Goal: Navigation & Orientation: Find specific page/section

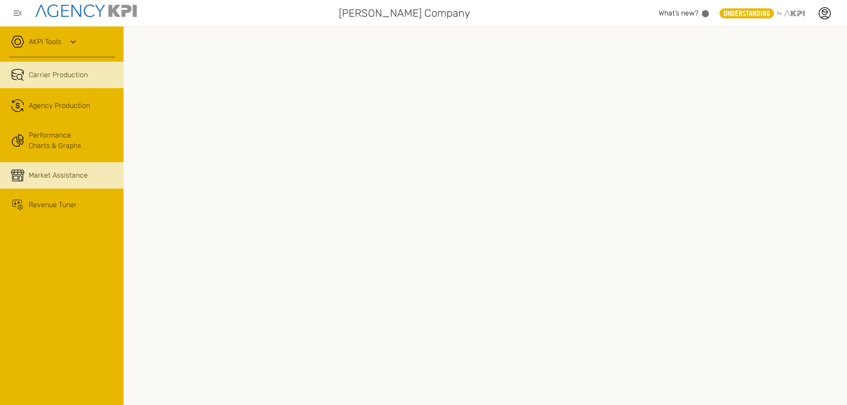
click at [67, 174] on span "Market Assistance" at bounding box center [58, 175] width 59 height 11
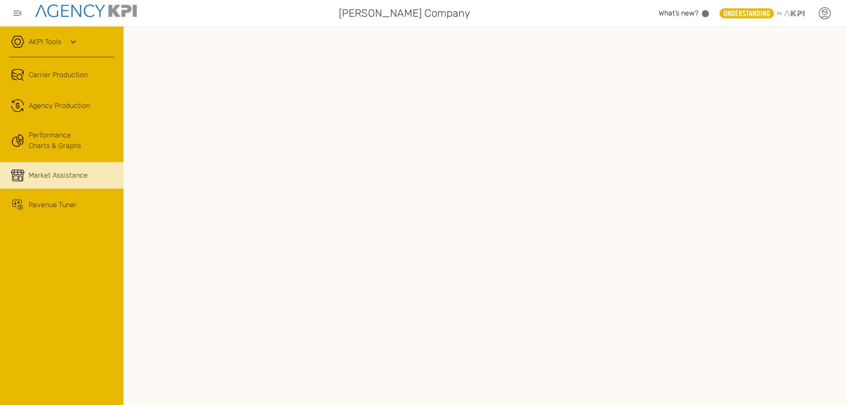
click at [826, 12] on icon at bounding box center [824, 11] width 5 height 1
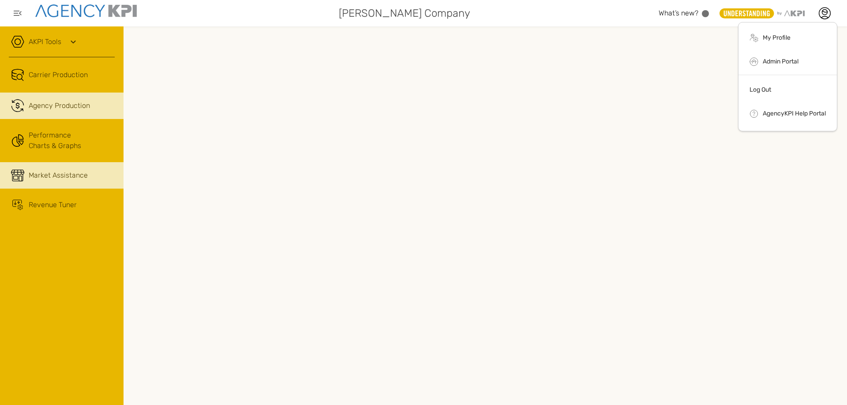
click at [65, 104] on span "Agency Production" at bounding box center [59, 106] width 61 height 11
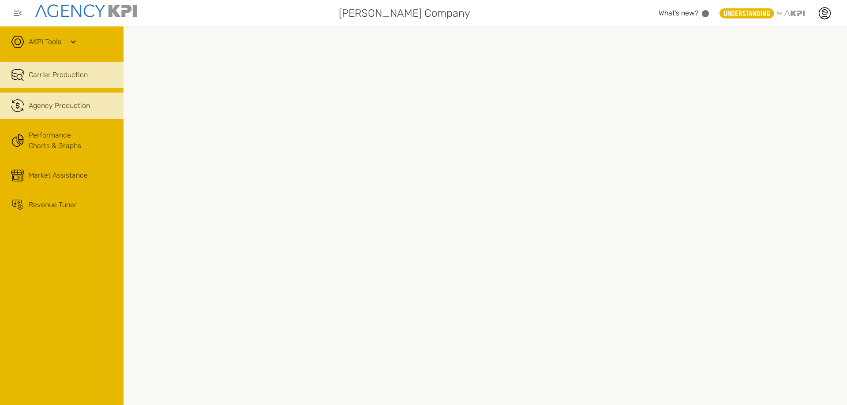
click at [51, 73] on span "Carrier Production" at bounding box center [58, 75] width 59 height 11
click at [66, 38] on div "AKPI Tools" at bounding box center [62, 46] width 106 height 22
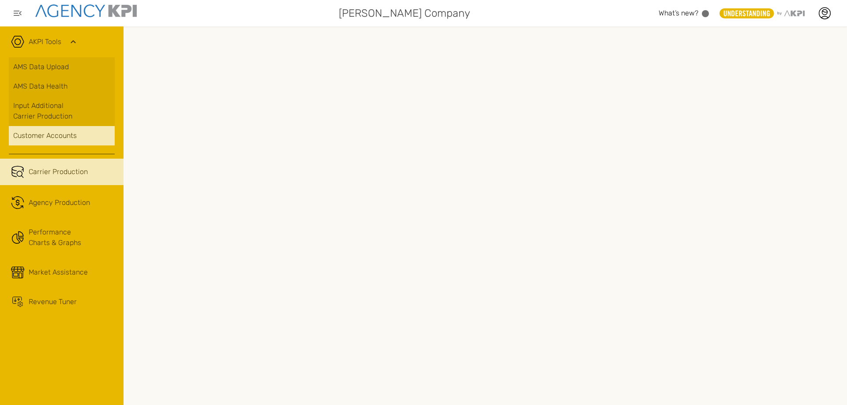
click at [57, 135] on div "Customer Accounts" at bounding box center [61, 136] width 97 height 11
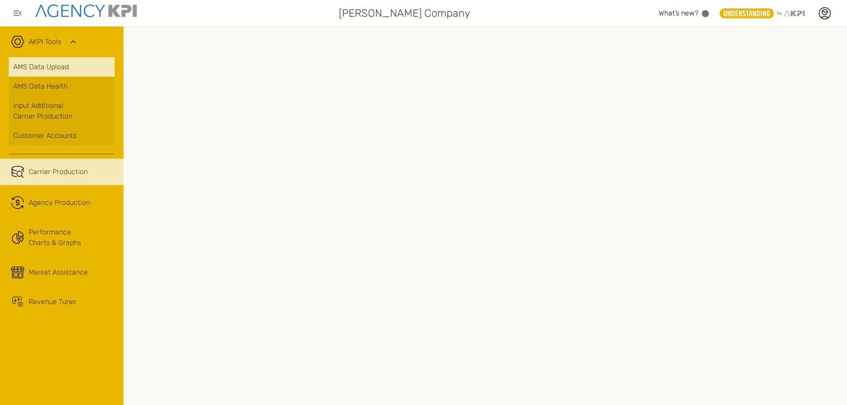
click at [56, 69] on link "AMS Data Upload" at bounding box center [62, 66] width 106 height 19
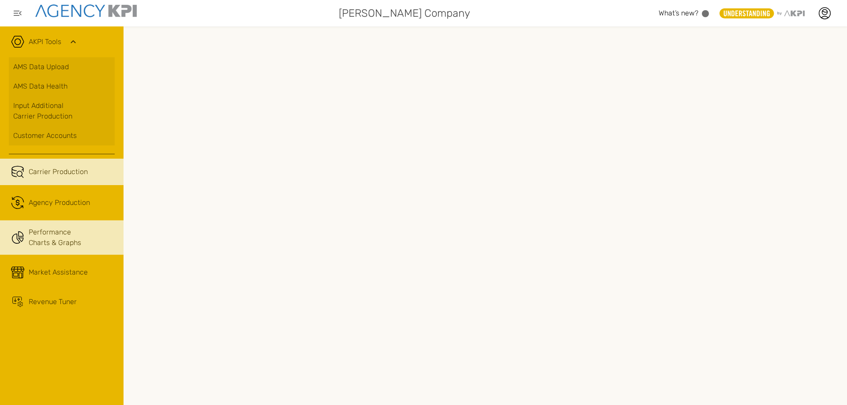
click at [64, 241] on link "Performance Charts & Graphs" at bounding box center [62, 238] width 124 height 34
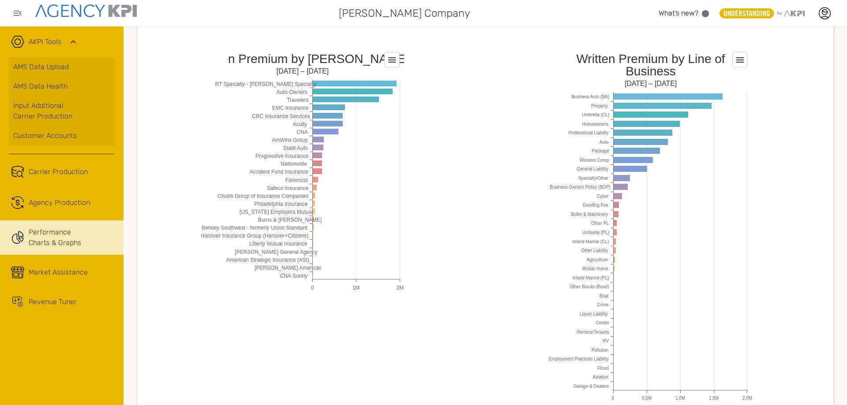
scroll to position [779, 0]
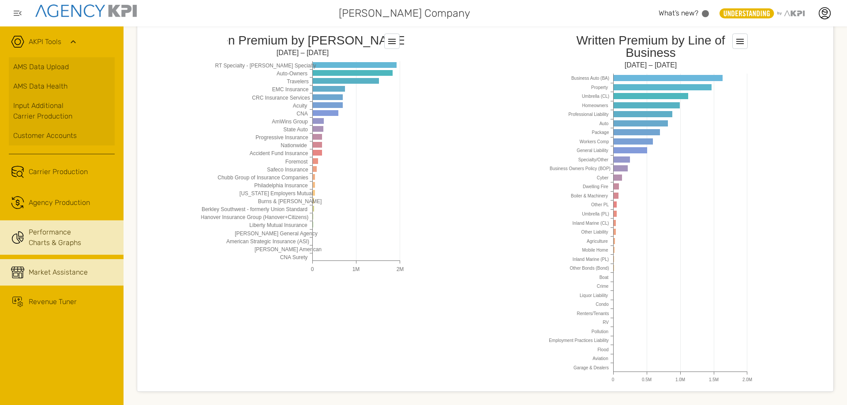
click at [53, 274] on span "Market Assistance" at bounding box center [58, 272] width 59 height 11
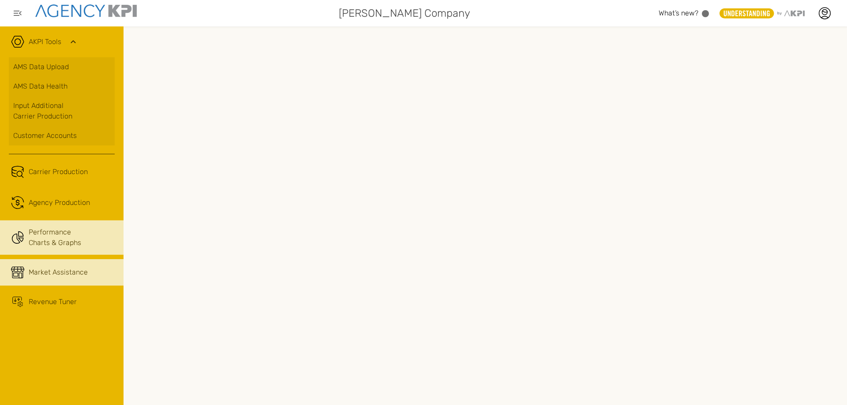
click at [72, 230] on link "Performance Charts & Graphs" at bounding box center [62, 238] width 124 height 34
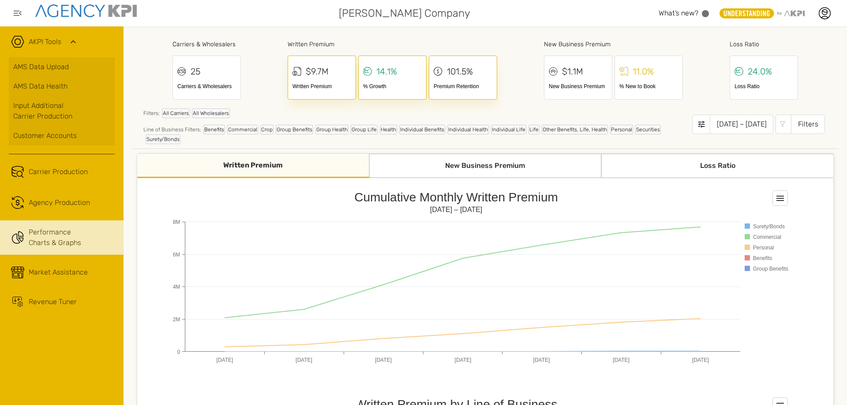
click at [449, 160] on div "New Business Premium" at bounding box center [485, 166] width 232 height 24
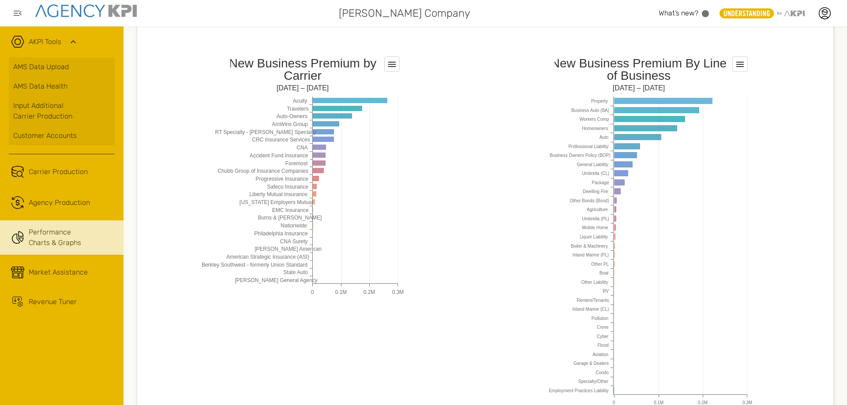
scroll to position [735, 0]
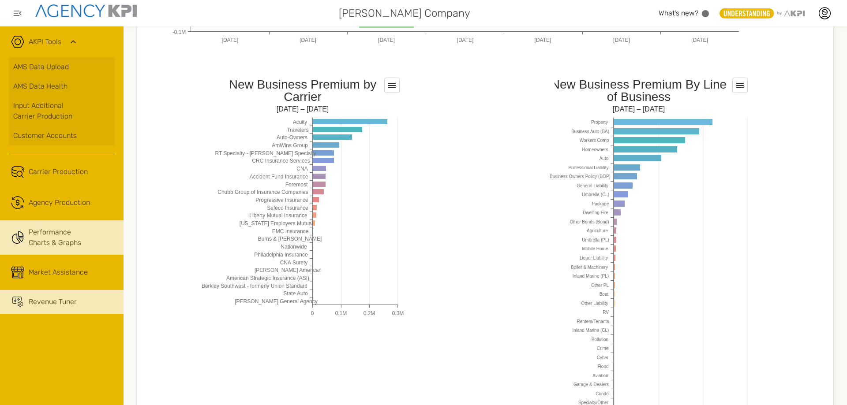
click at [53, 300] on span "Revenue Tuner" at bounding box center [53, 302] width 48 height 11
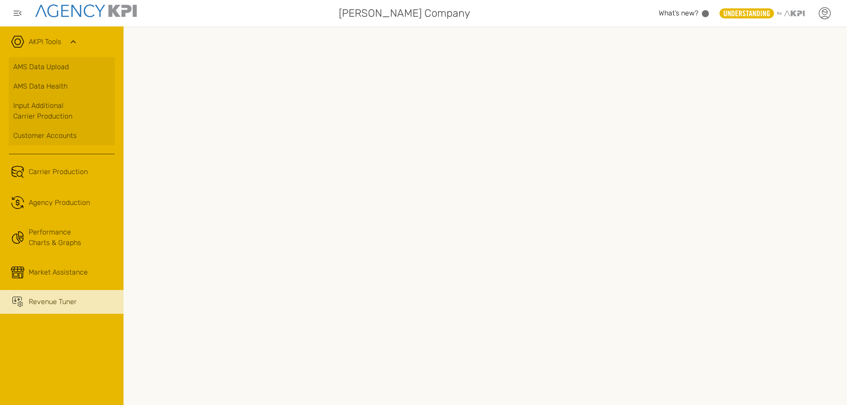
click at [826, 13] on icon at bounding box center [824, 13] width 13 height 13
click at [767, 89] on link "Log Out" at bounding box center [761, 90] width 22 height 8
